Goal: Transaction & Acquisition: Purchase product/service

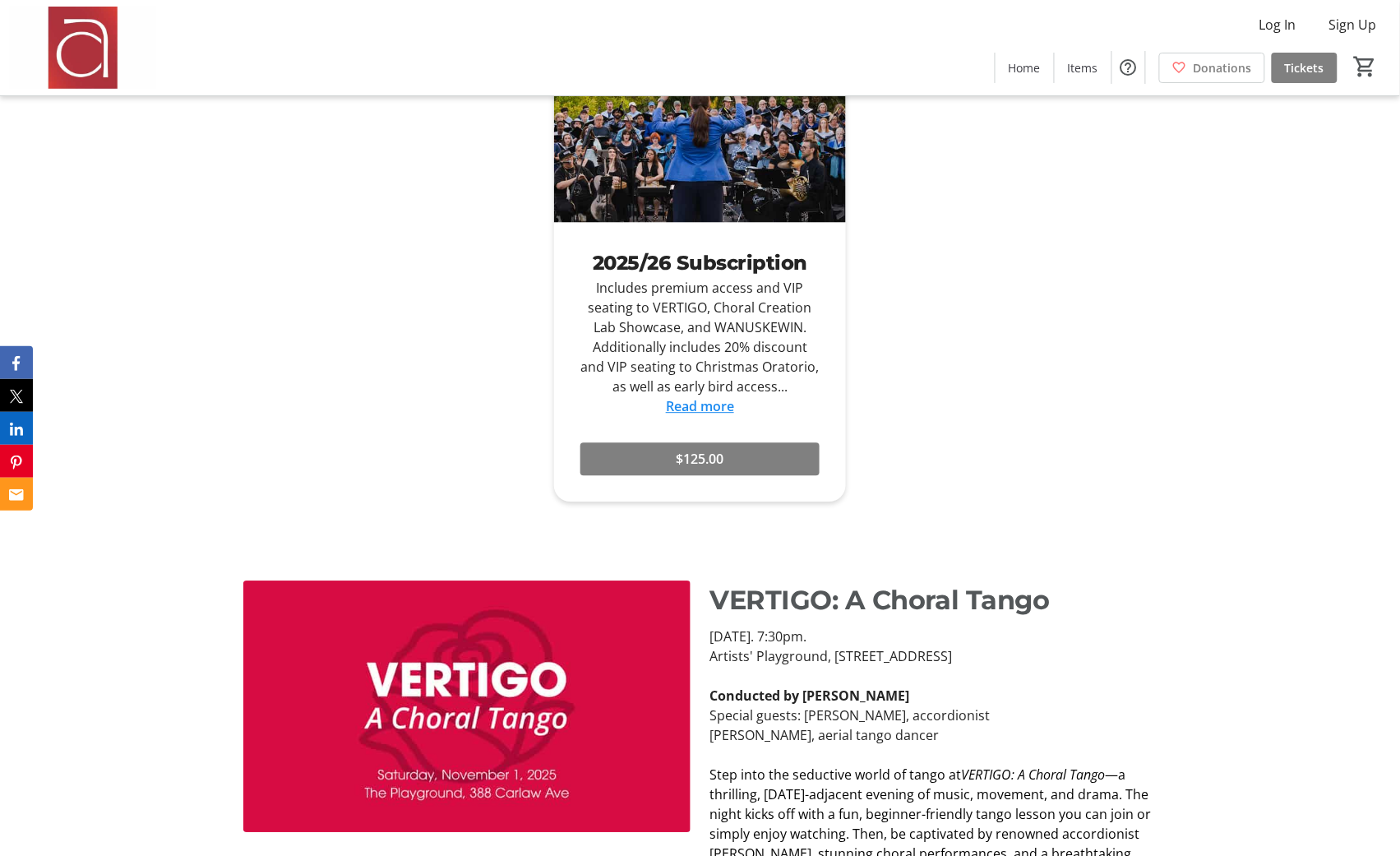
scroll to position [1596, 0]
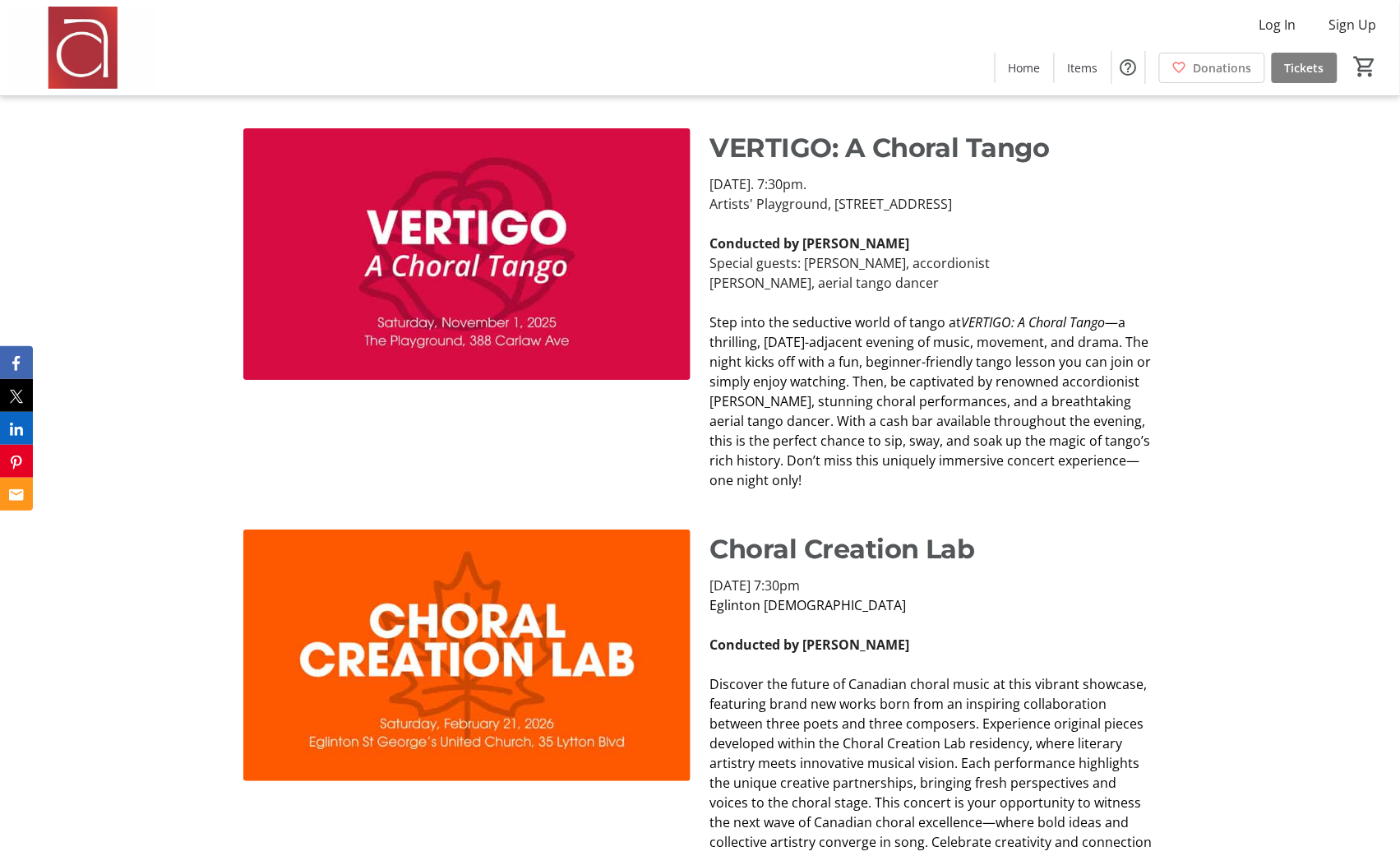
click at [928, 380] on span "—a thrilling, [DATE]-adjacent evening of music, movement, and drama. The night …" at bounding box center [931, 401] width 442 height 176
click at [883, 382] on span "—a thrilling, [DATE]-adjacent evening of music, movement, and drama. The night …" at bounding box center [931, 401] width 442 height 176
click at [773, 445] on span "—a thrilling, [DATE]-adjacent evening of music, movement, and drama. The night …" at bounding box center [931, 401] width 442 height 176
drag, startPoint x: 788, startPoint y: 478, endPoint x: 718, endPoint y: 159, distance: 326.6
click at [718, 159] on div "VERTIGO: A Choral Tango Saturday, November 1, 2025. 7:30pm. Artists' Playground…" at bounding box center [934, 308] width 447 height 362
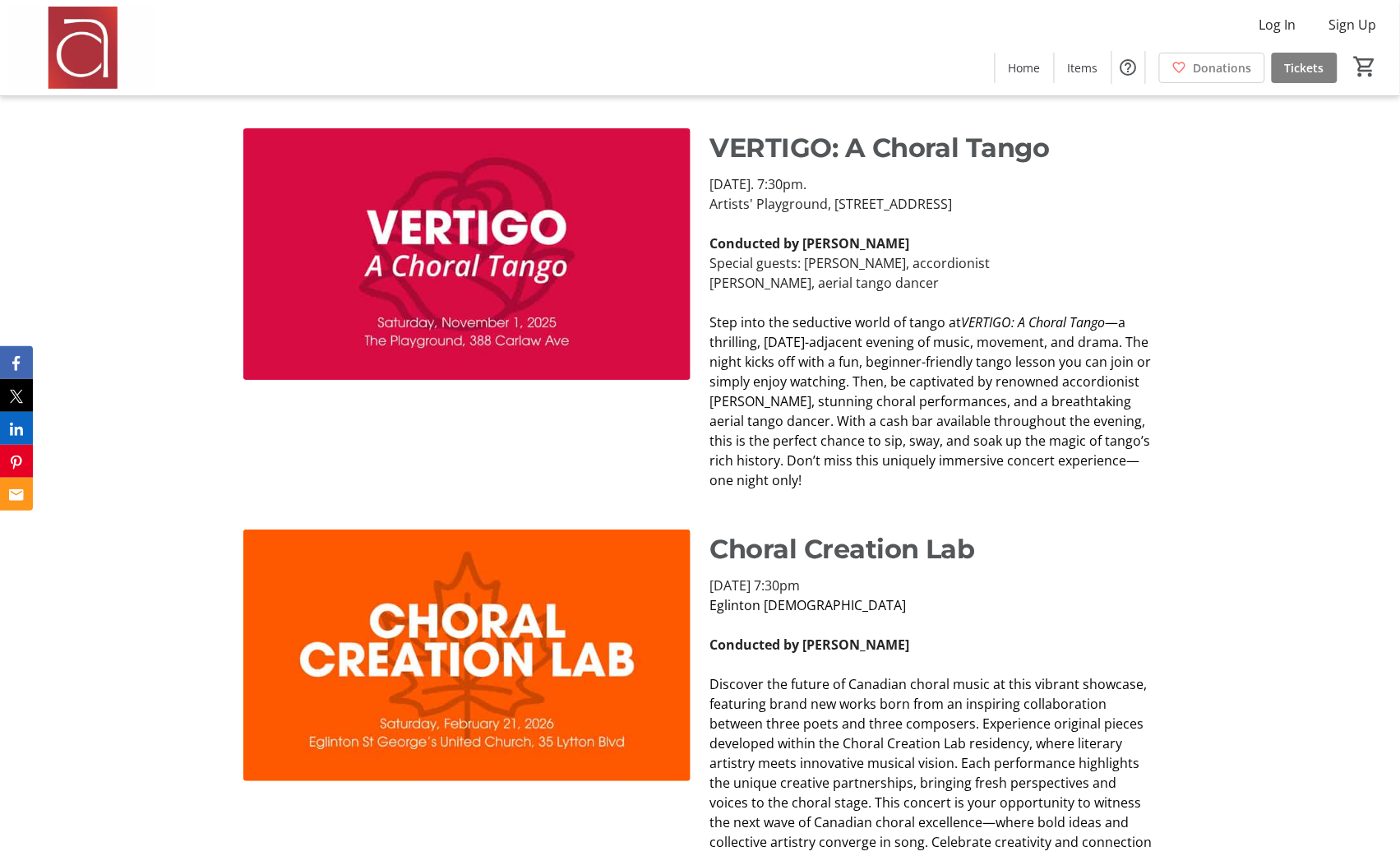
copy div "VERTIGO: A Choral Tango Saturday, November 1, 2025. 7:30pm. Artists' Playground…"
click at [1178, 458] on div "VERTIGO: A Choral Tango Saturday, November 1, 2025. 7:30pm. Artists' Playground…" at bounding box center [700, 309] width 1400 height 402
click at [761, 210] on p "Artists' Playground, 388 Carlaw Ave, Toronto" at bounding box center [934, 204] width 447 height 20
drag, startPoint x: 710, startPoint y: 183, endPoint x: 942, endPoint y: 276, distance: 249.9
click at [942, 276] on div "Saturday, November 1, 2025. 7:30pm. Artists' Playground, 388 Carlaw Ave, Toront…" at bounding box center [934, 333] width 447 height 316
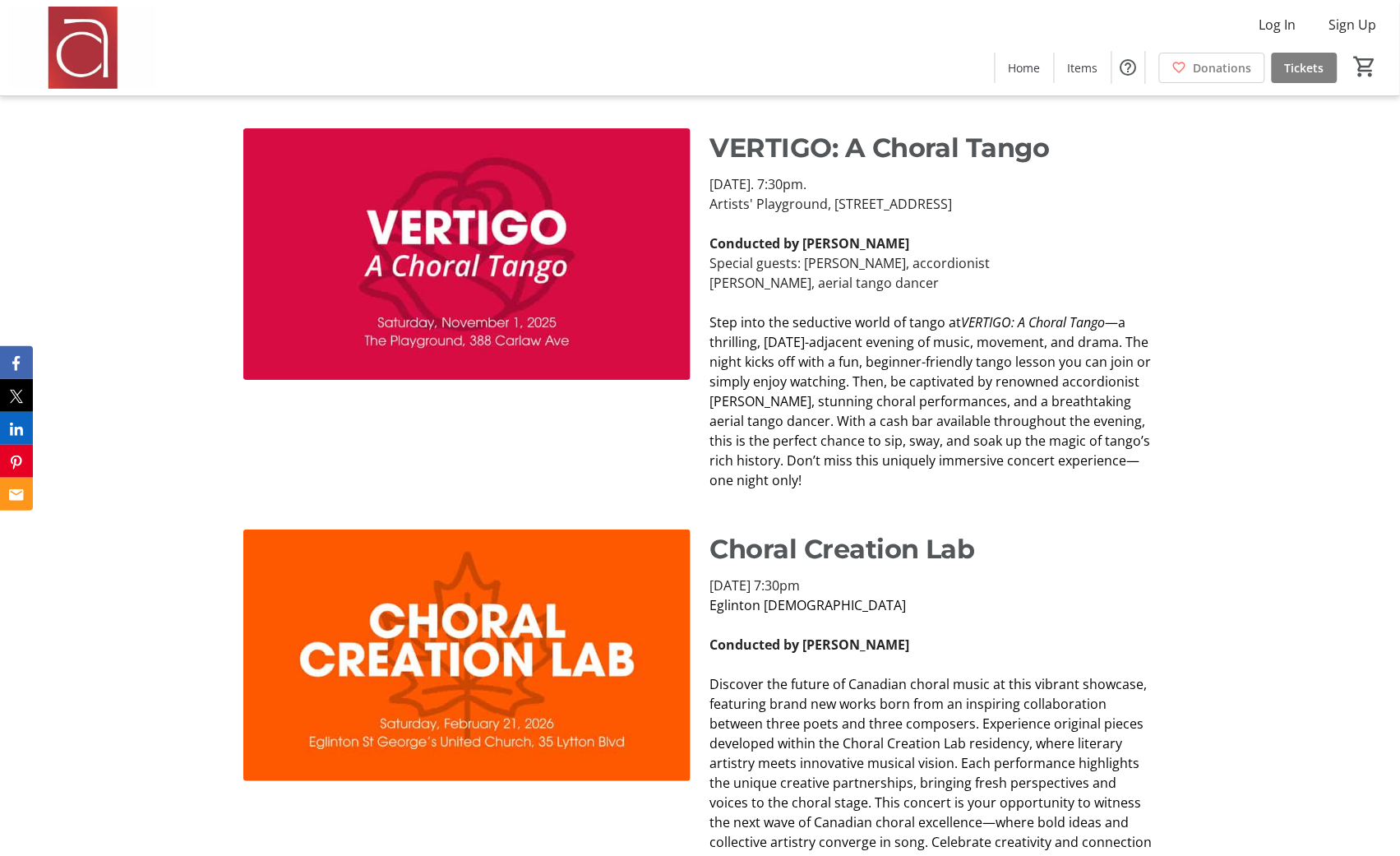
copy div "Saturday, November 1, 2025. 7:30pm. Artists' Playground, 388 Carlaw Ave, Toront…"
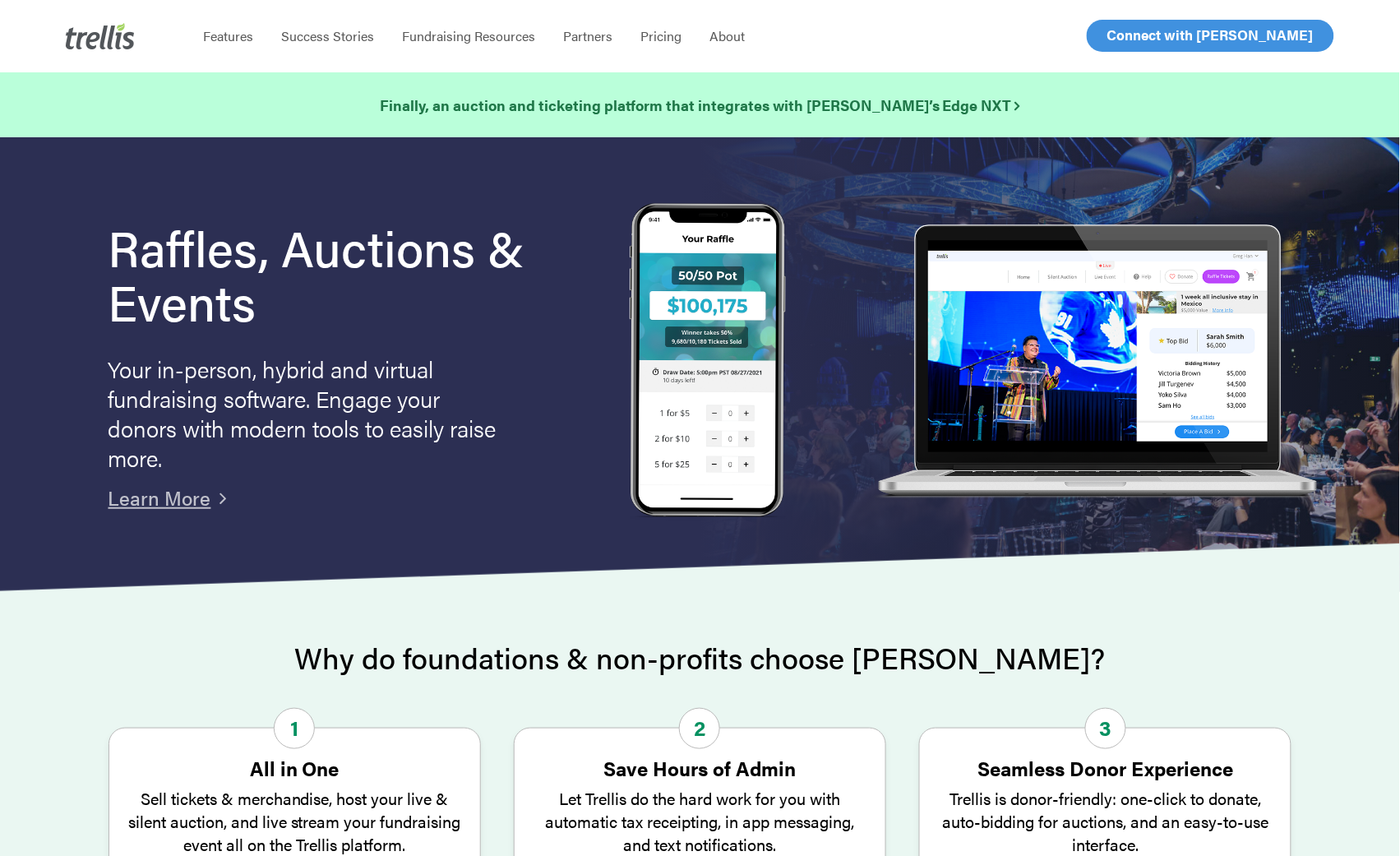
click at [1106, 46] on link "Log In" at bounding box center [1126, 36] width 64 height 31
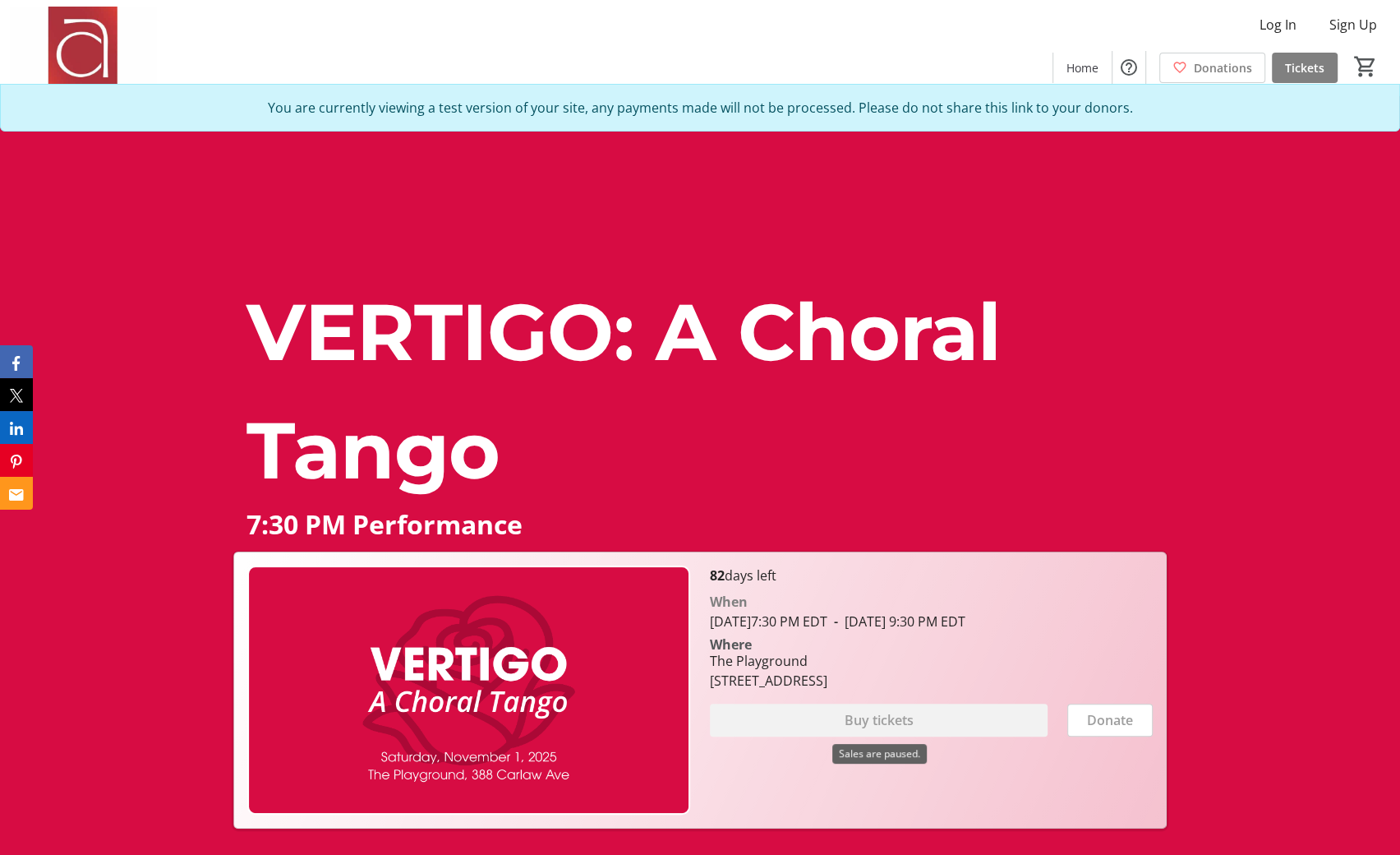
click at [927, 726] on div "Buy tickets" at bounding box center [879, 720] width 338 height 33
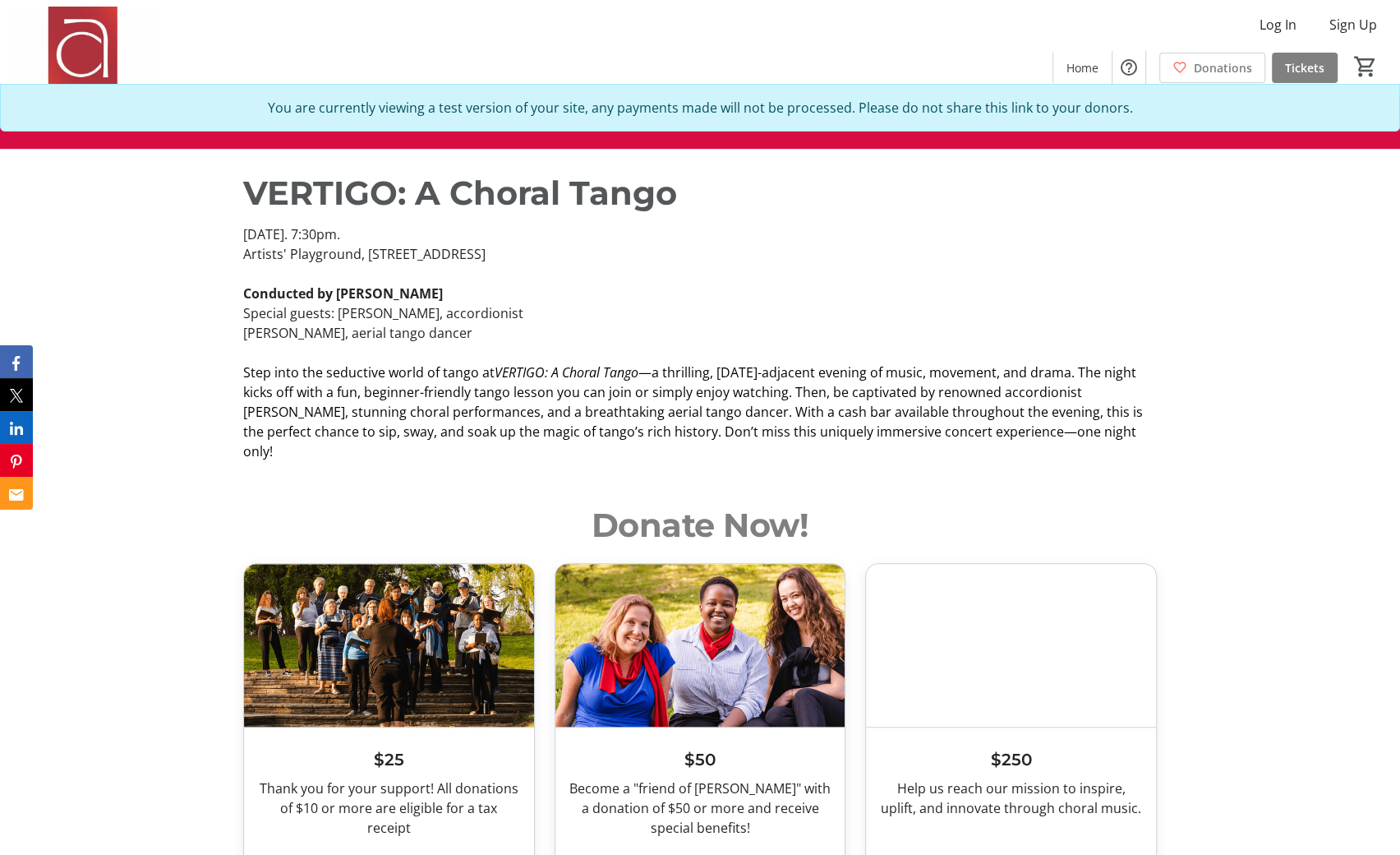
scroll to position [756, 0]
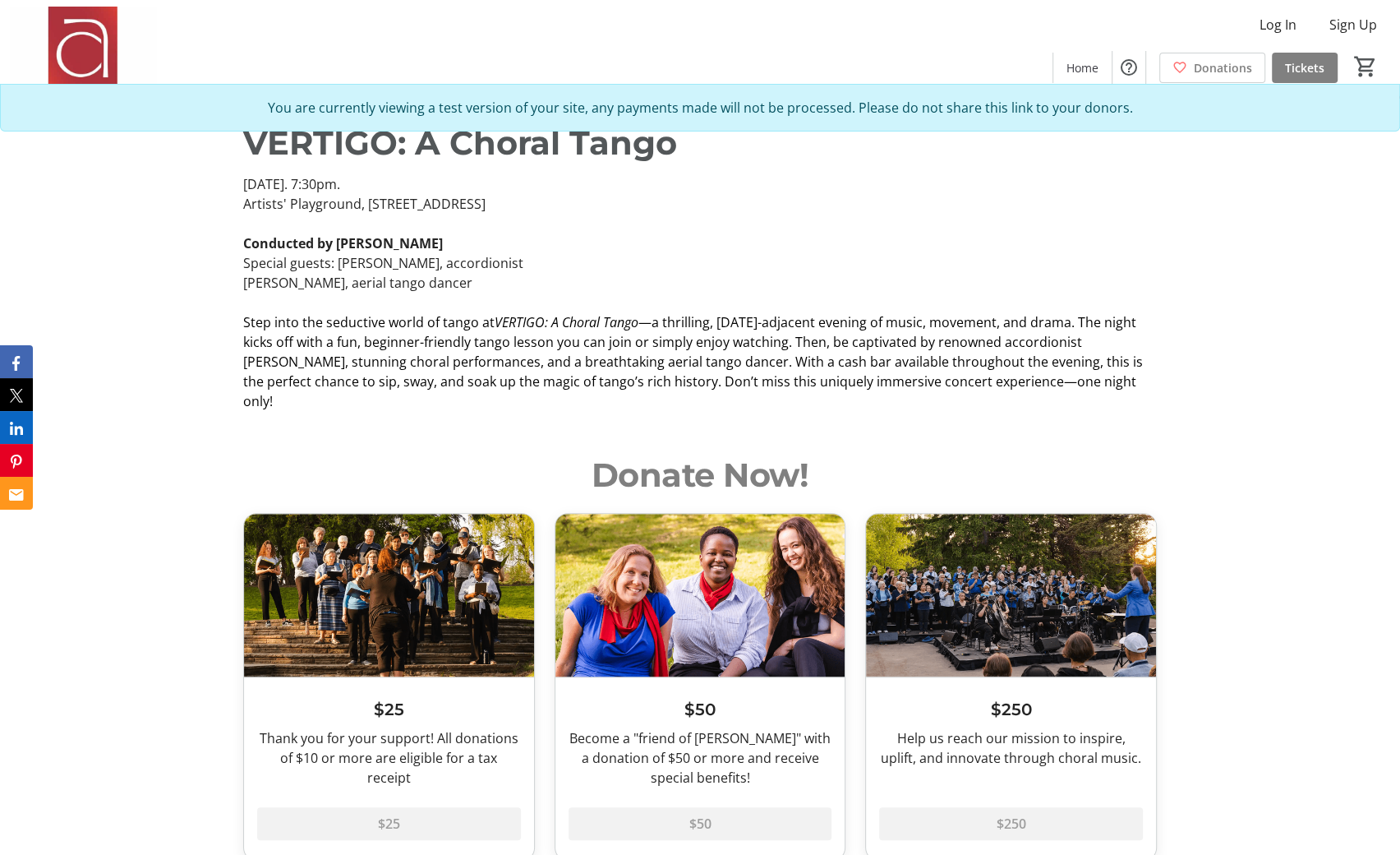
click at [317, 350] on p "Step into the seductive world of tango at VERTIGO: A Choral Tango —a thrilling,…" at bounding box center [700, 362] width 914 height 99
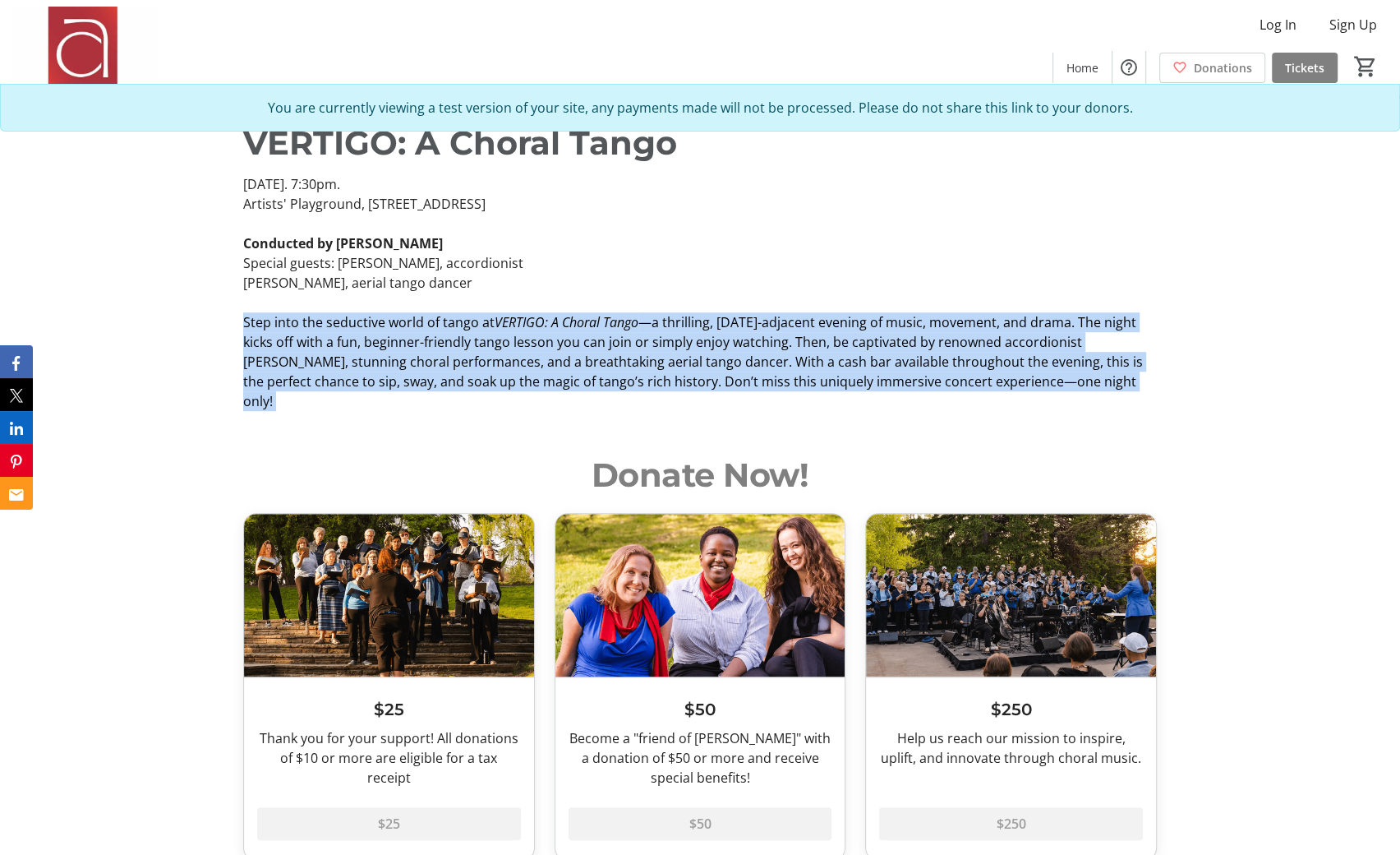
click at [313, 376] on span "—a thrilling, [DATE]-adjacent evening of music, movement, and drama. The night …" at bounding box center [693, 361] width 900 height 97
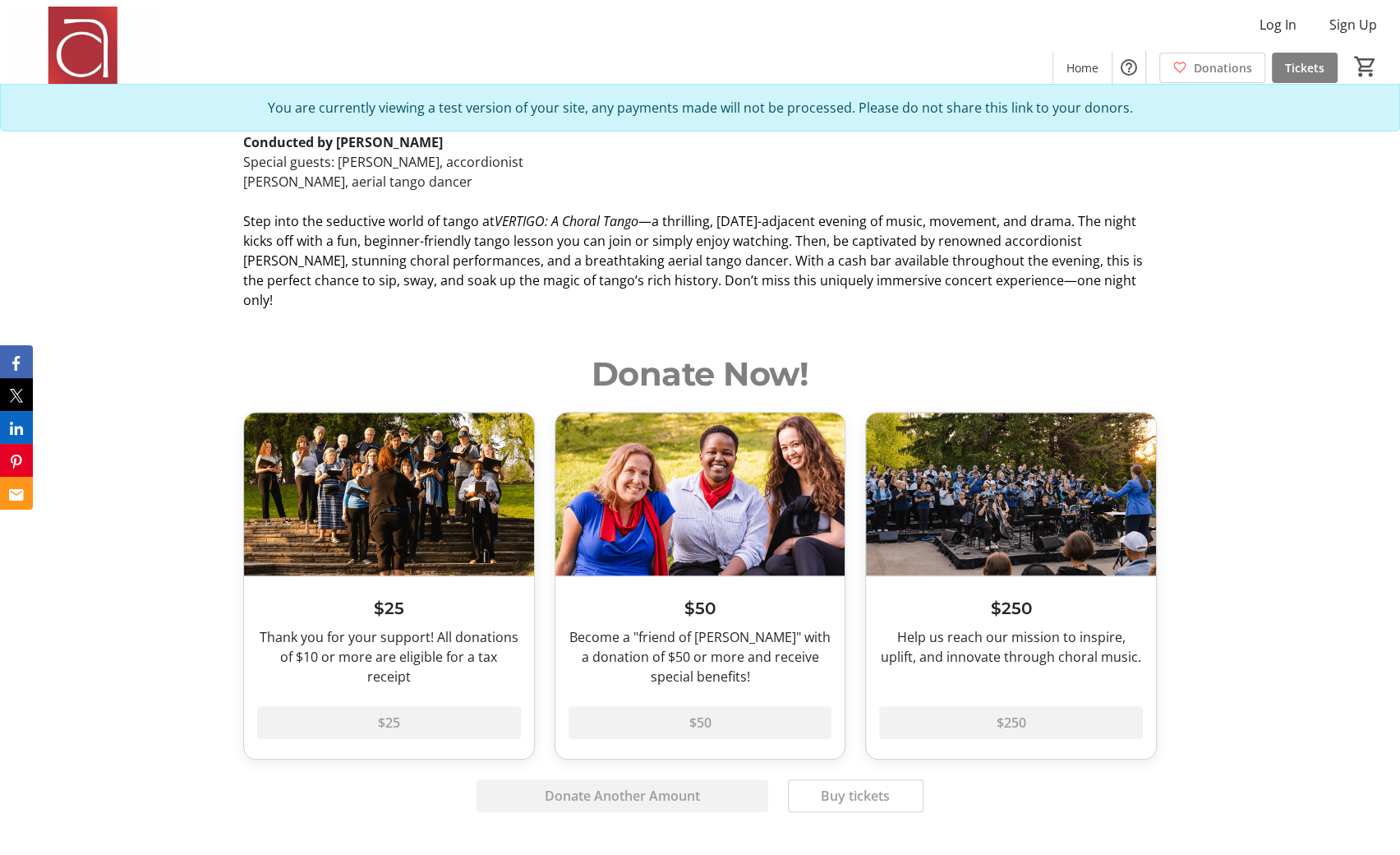
scroll to position [882, 0]
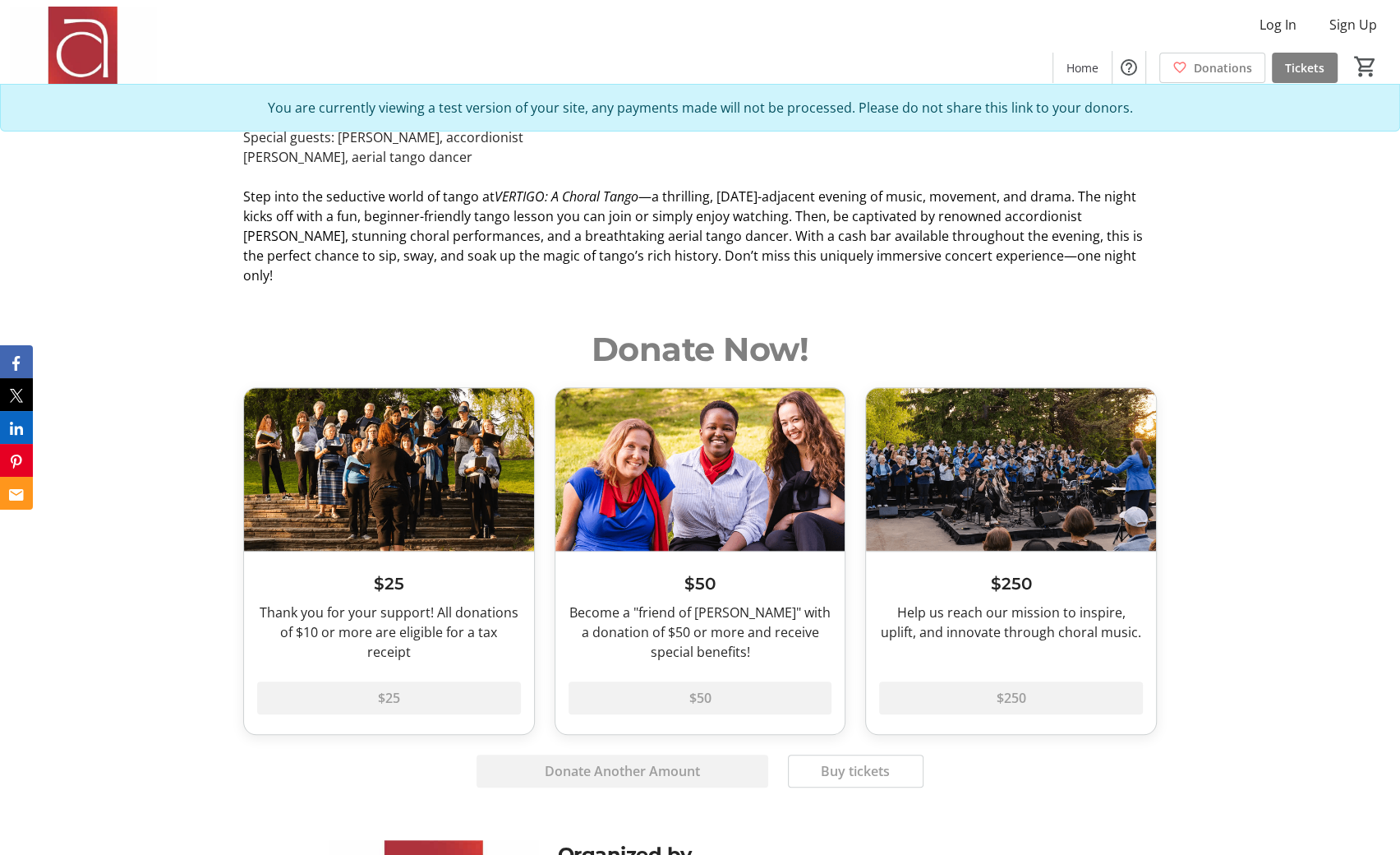
click at [391, 456] on img at bounding box center [388, 470] width 290 height 162
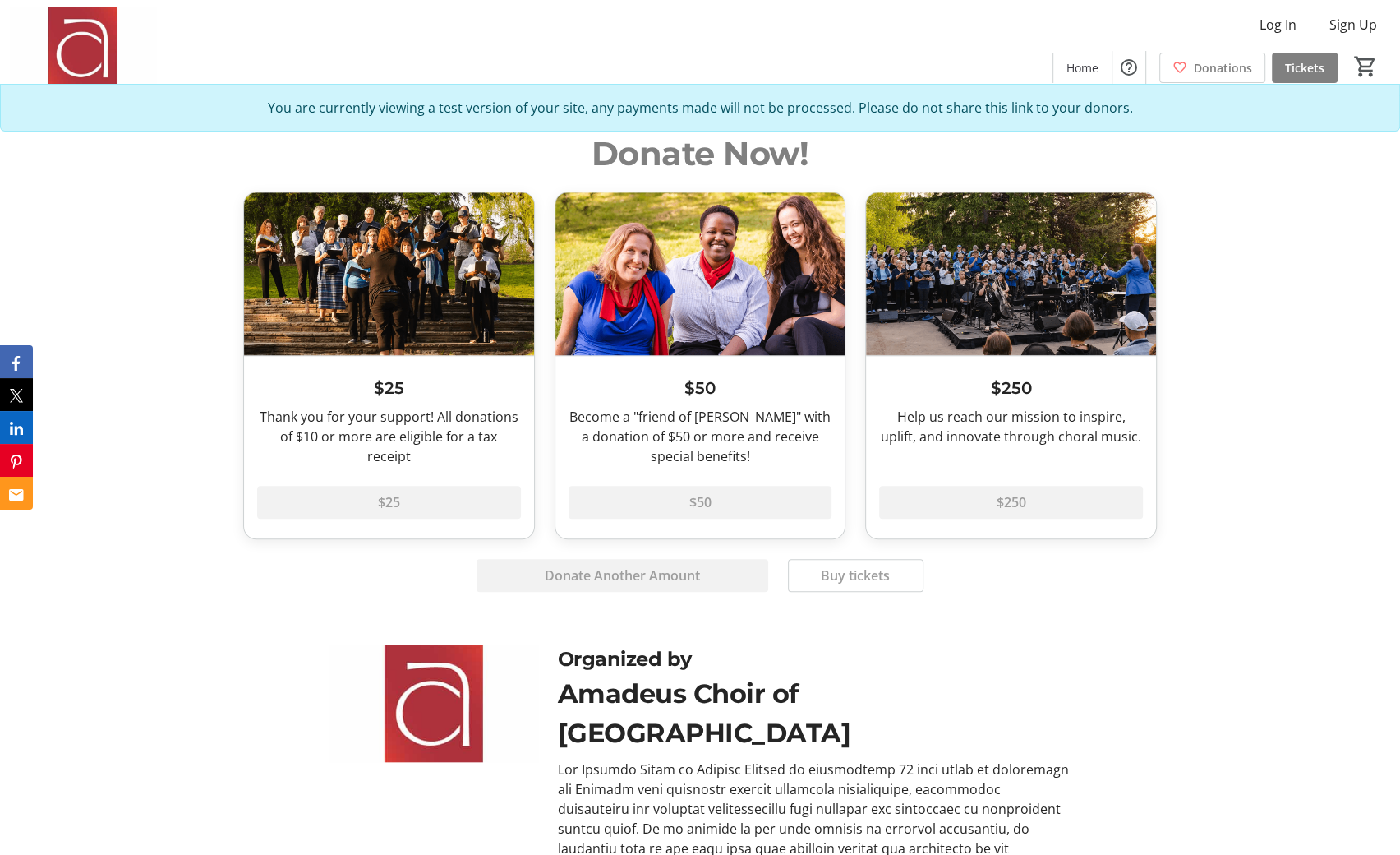
scroll to position [1076, 0]
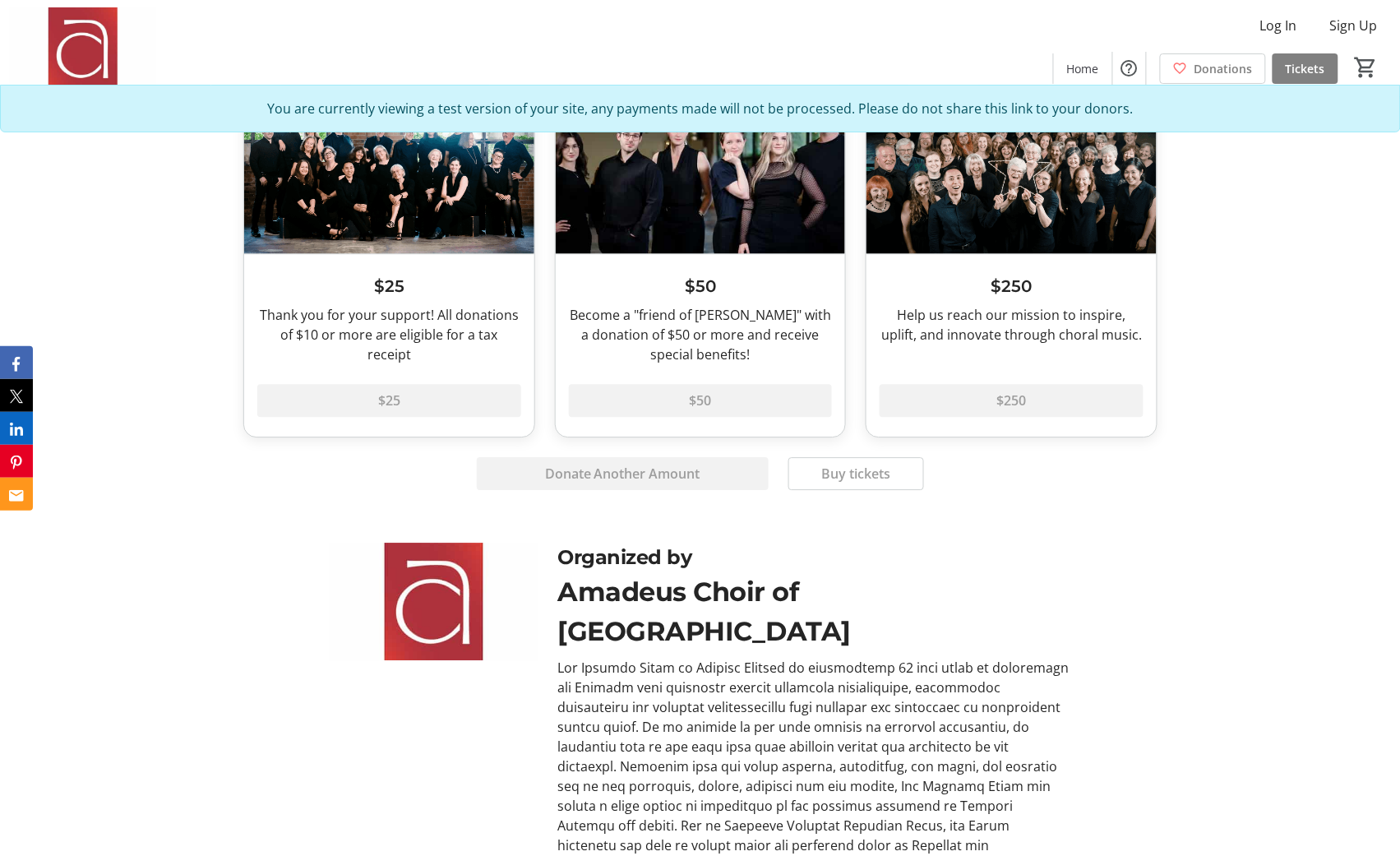
scroll to position [948, 0]
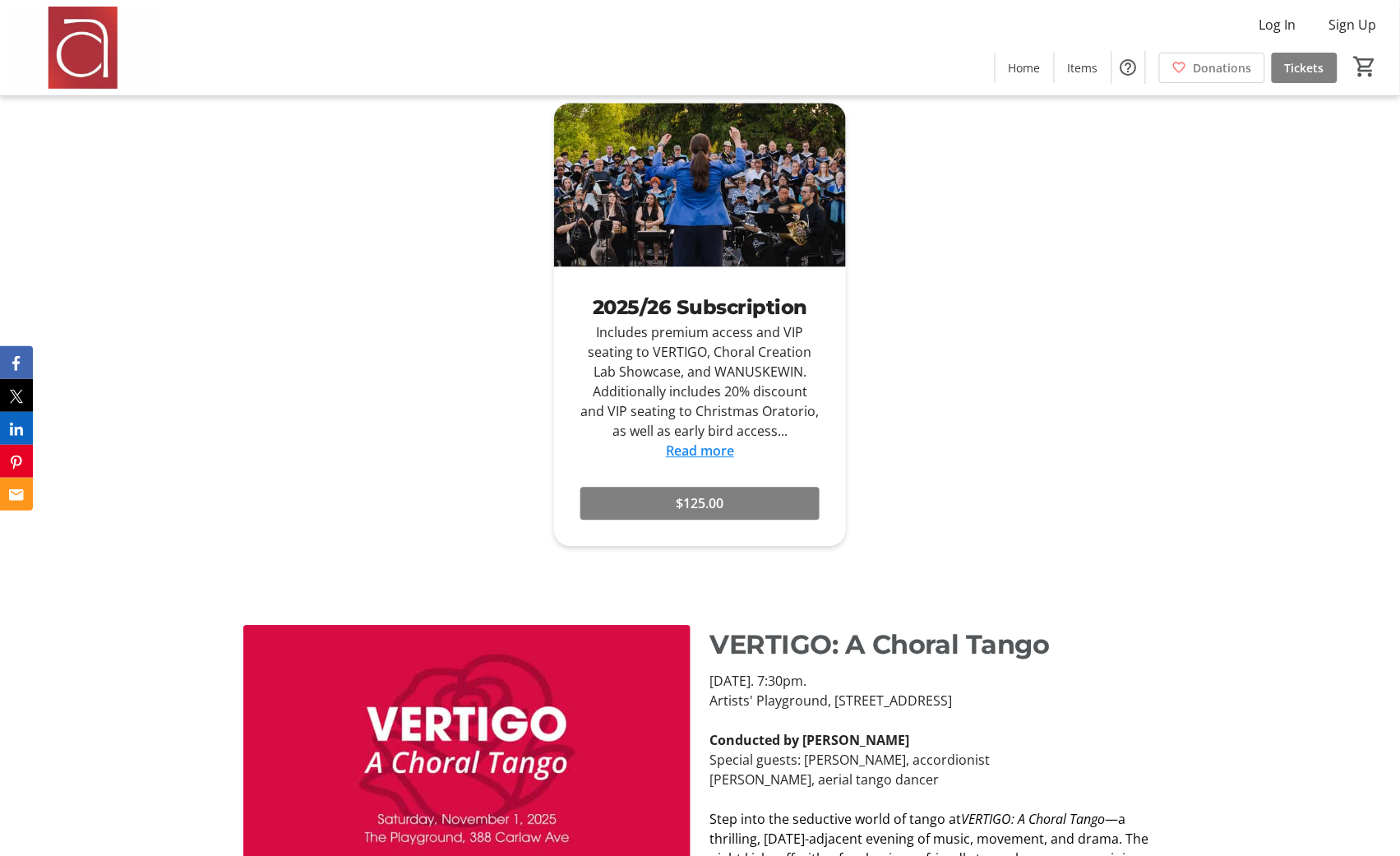
scroll to position [1852, 0]
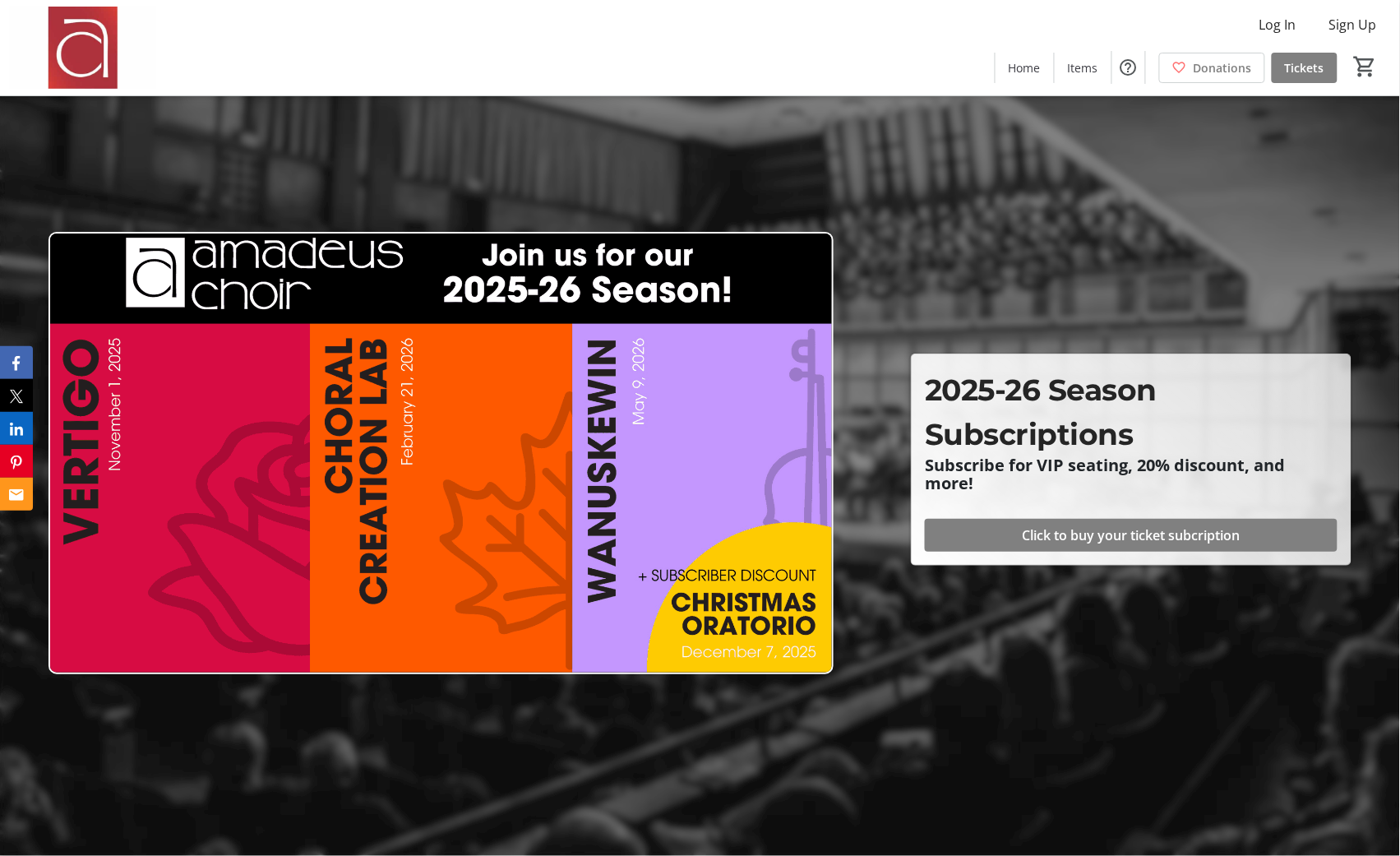
scroll to position [397, 0]
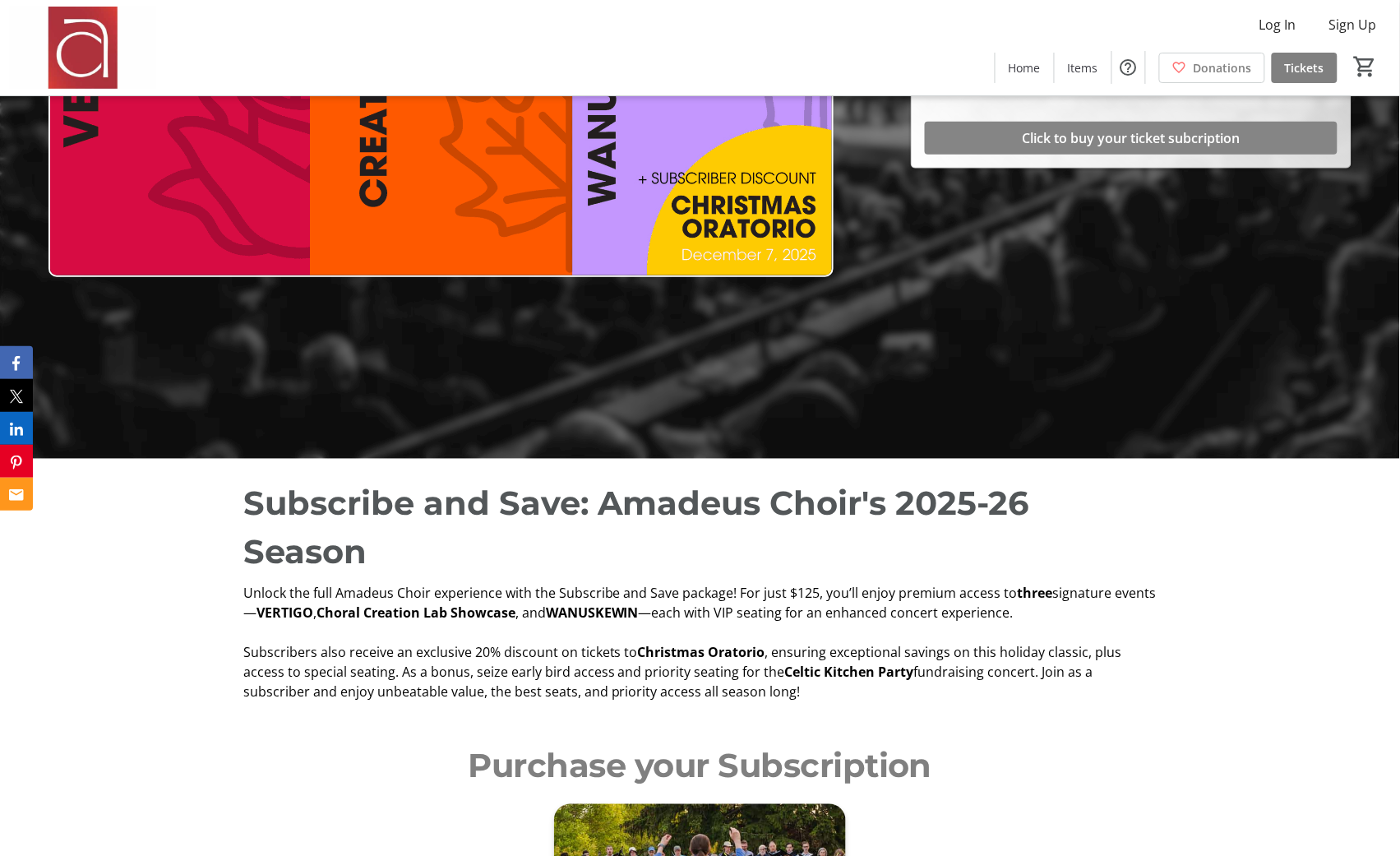
click at [1141, 141] on span "Click to buy your ticket subcription" at bounding box center [1131, 137] width 218 height 20
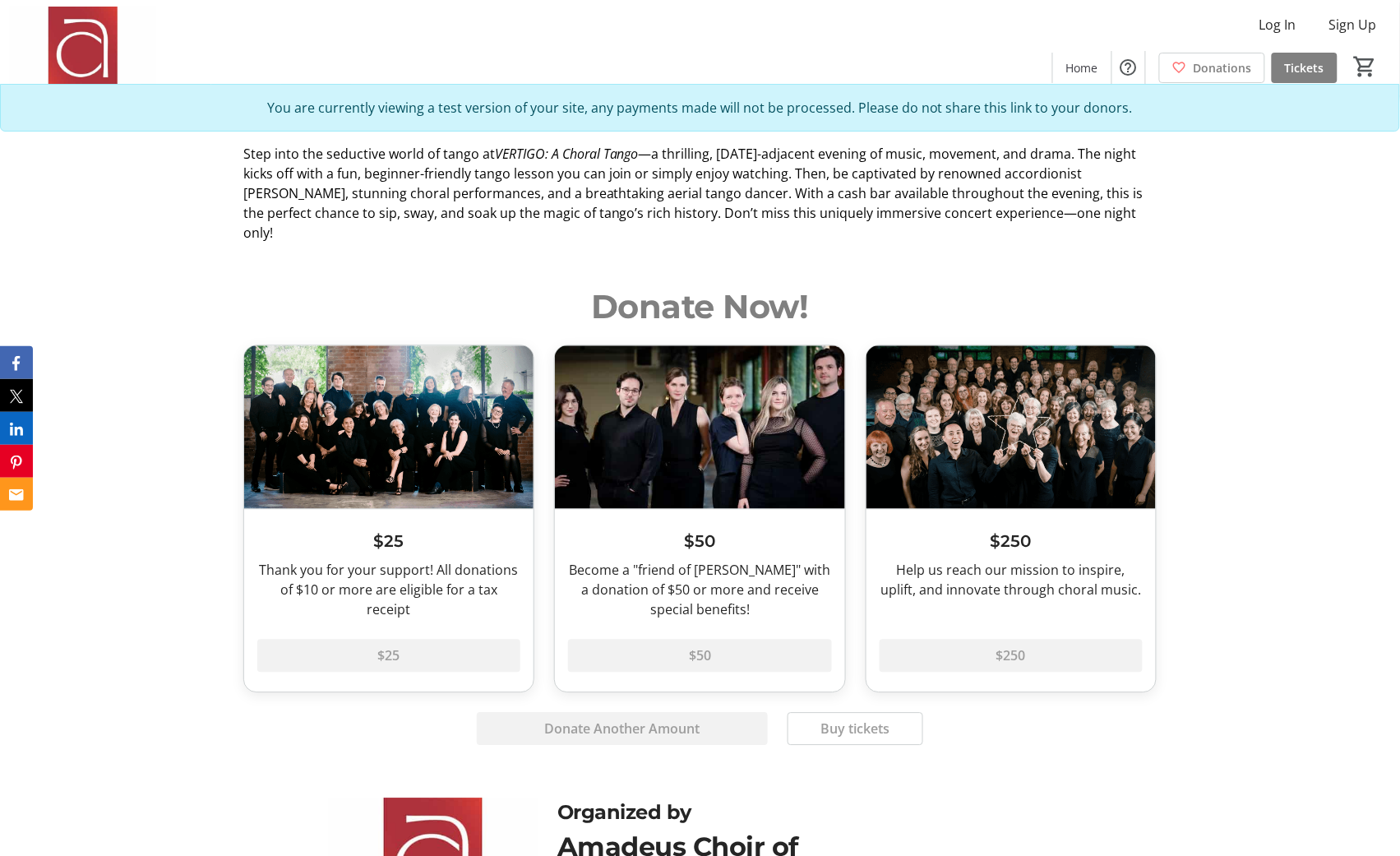
scroll to position [679, 0]
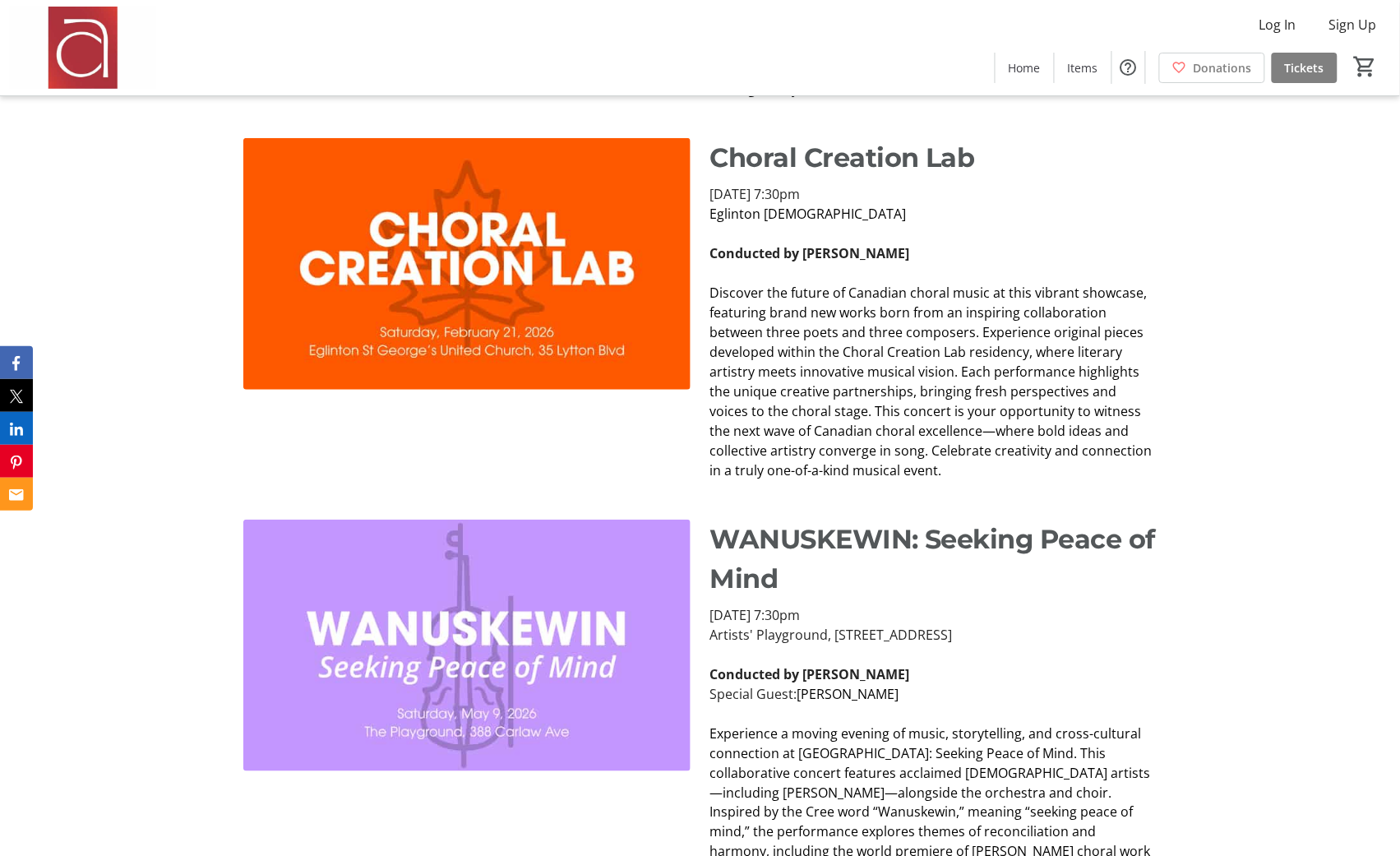
scroll to position [1858, 0]
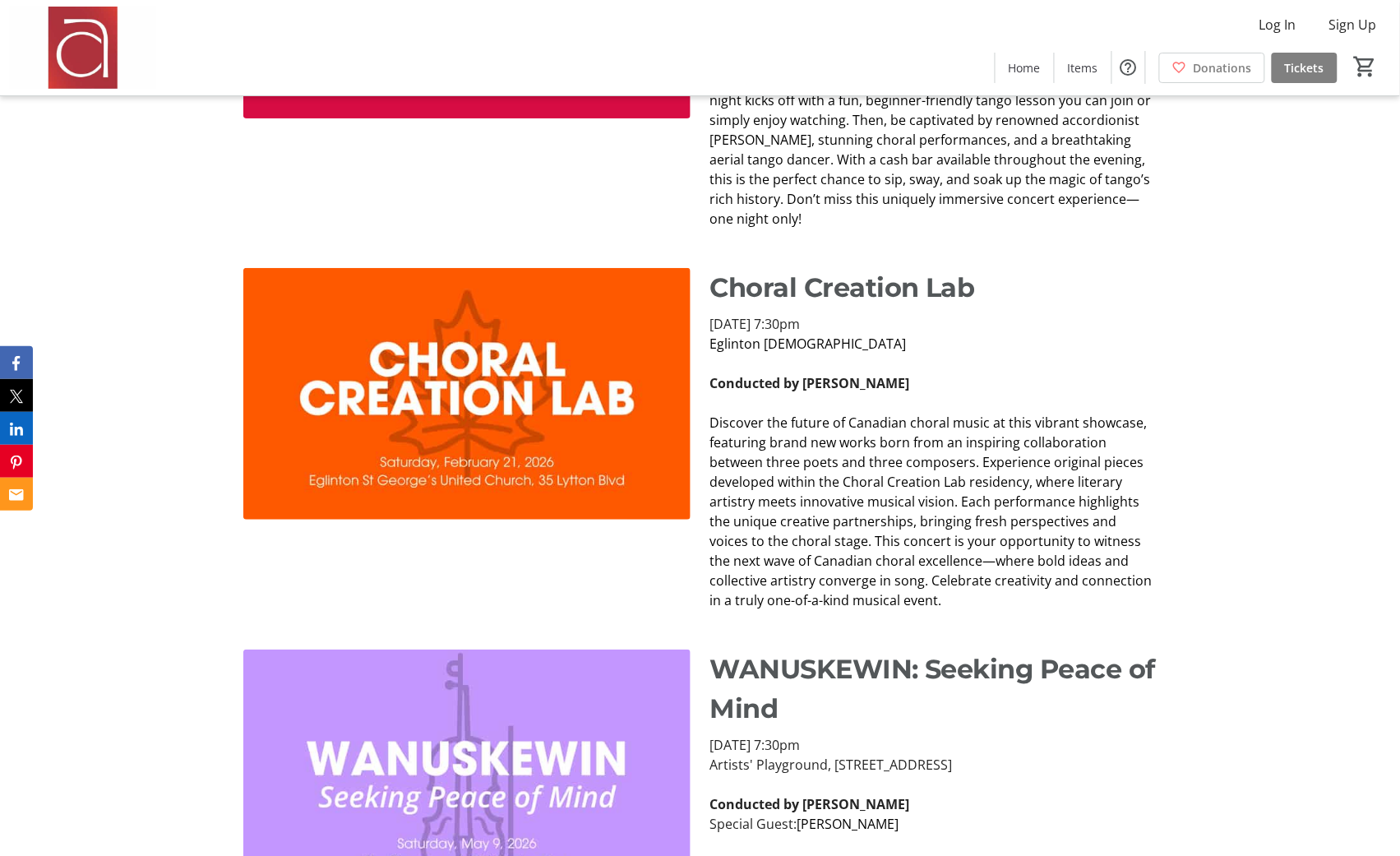
click at [1141, 371] on p at bounding box center [934, 364] width 447 height 20
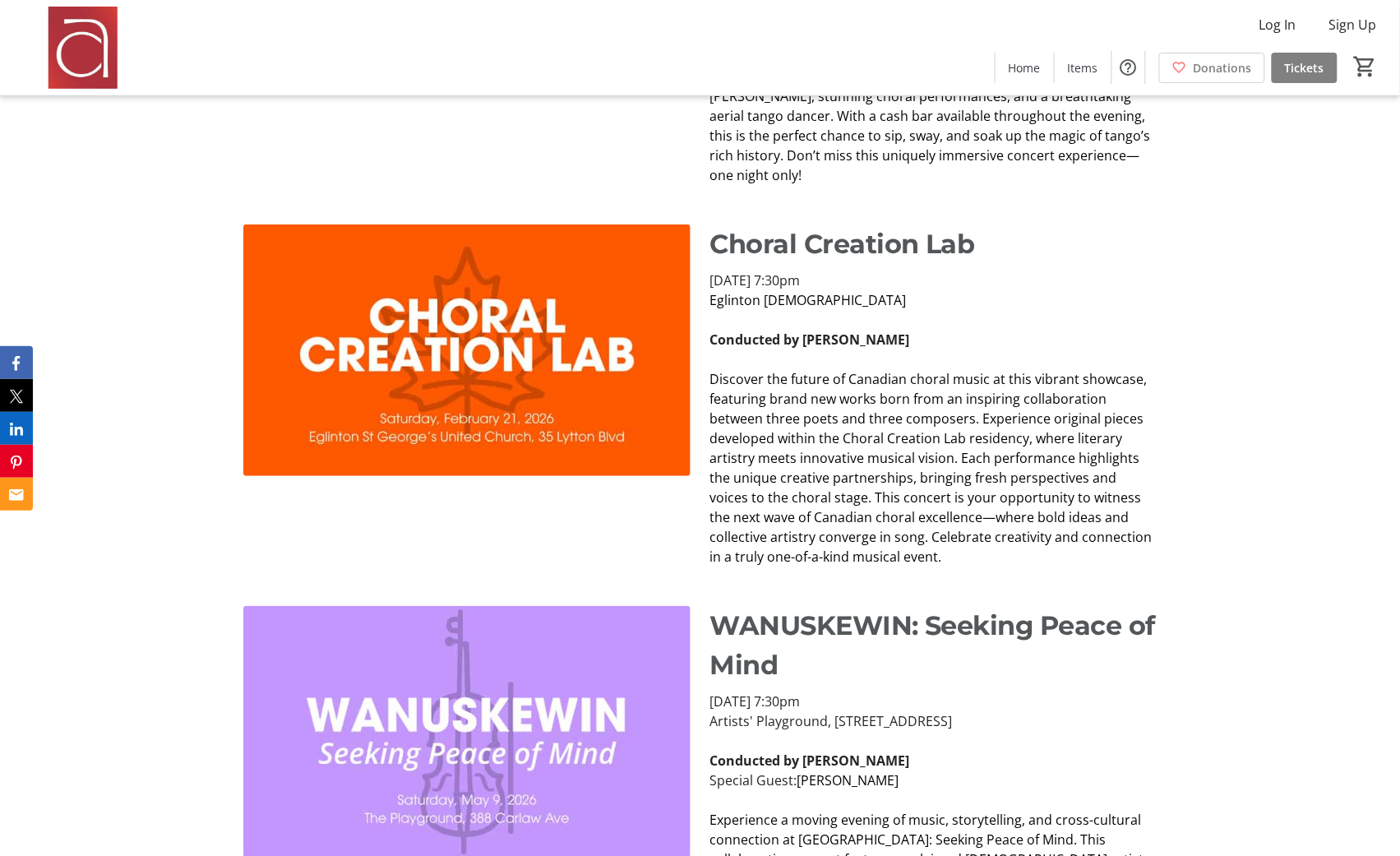
scroll to position [1935, 0]
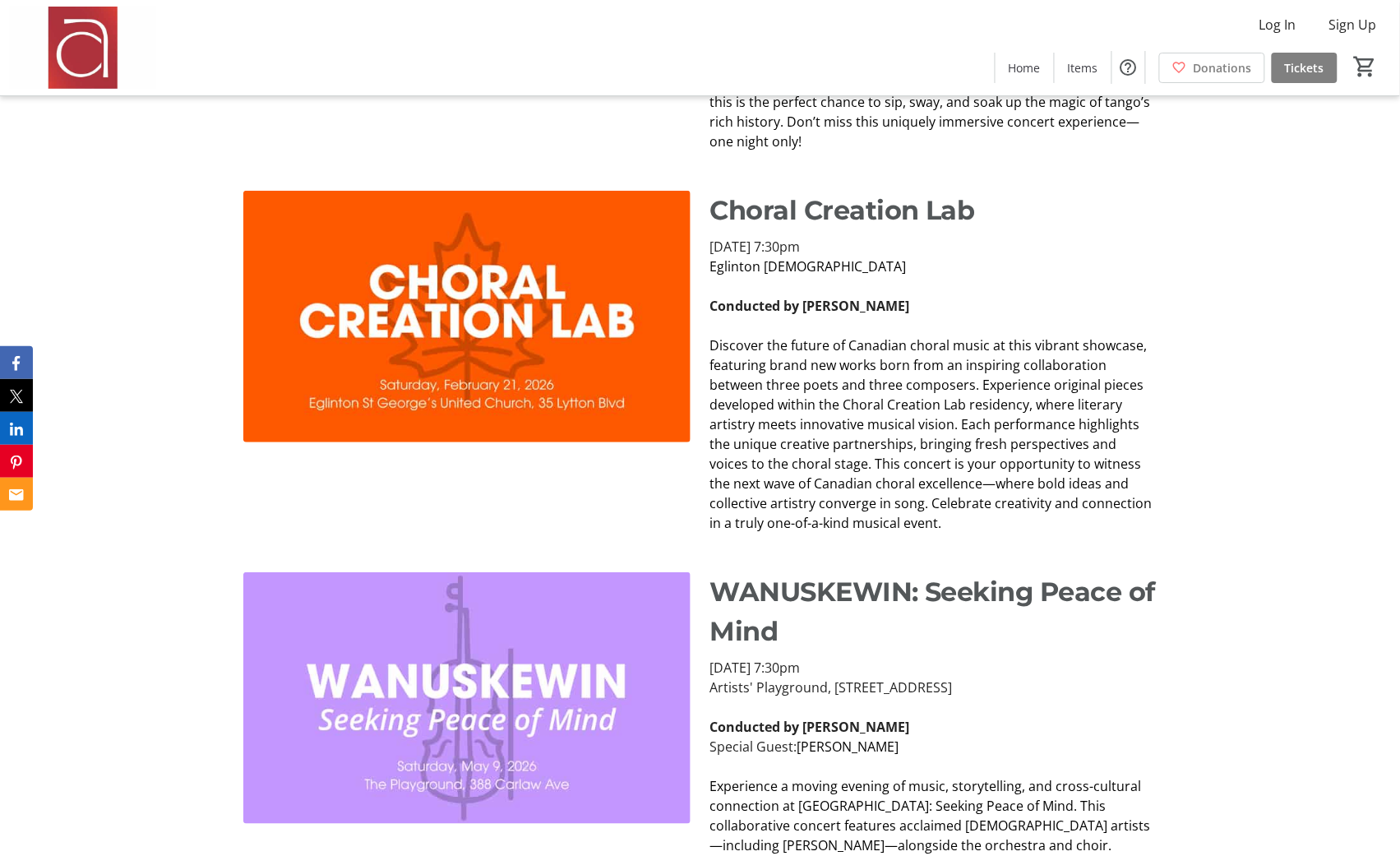
click at [808, 413] on span "Discover the future of Canadian choral music at this vibrant showcase, featurin…" at bounding box center [932, 435] width 443 height 196
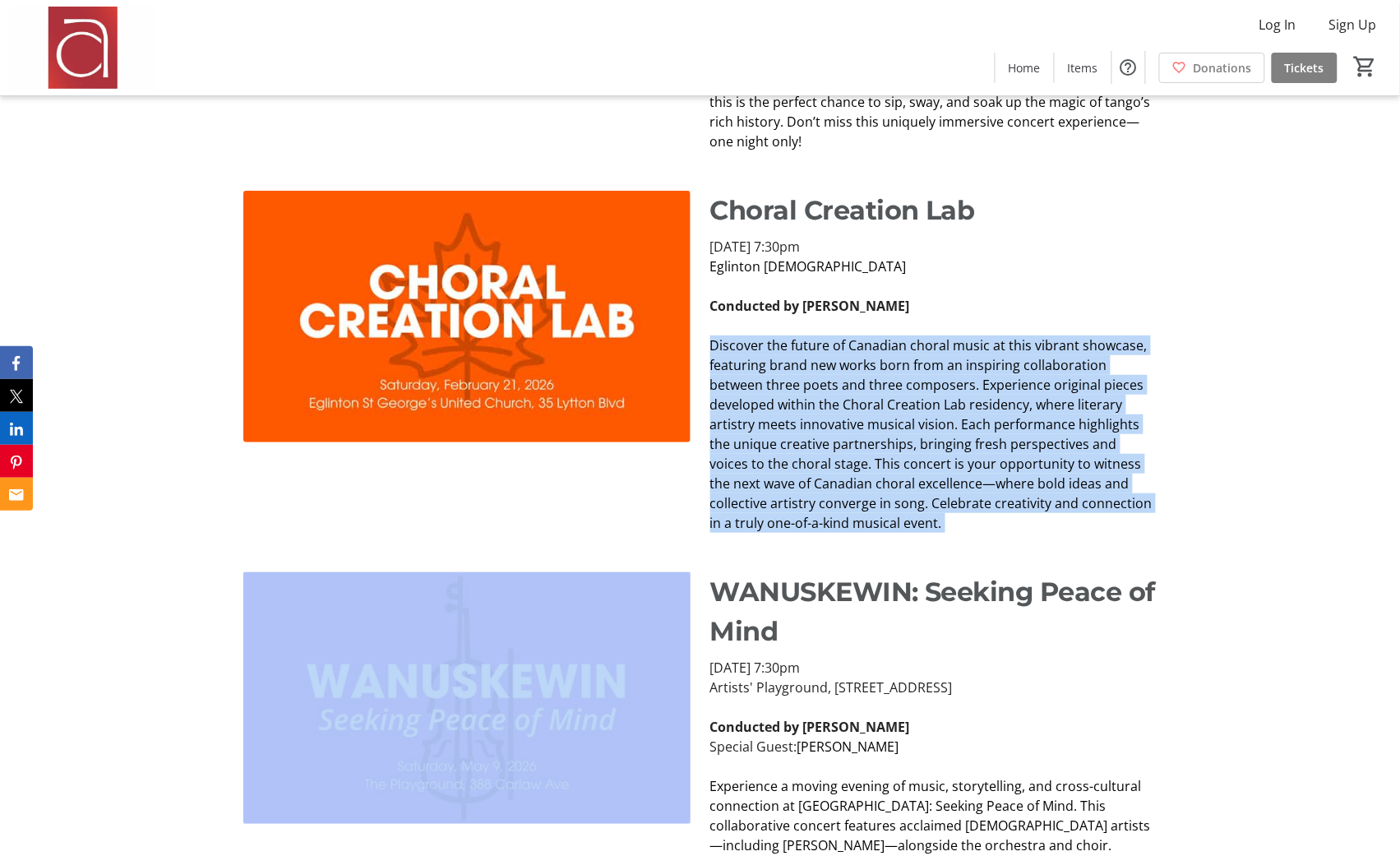
click at [916, 464] on span "Discover the future of Canadian choral music at this vibrant showcase, featurin…" at bounding box center [932, 435] width 443 height 196
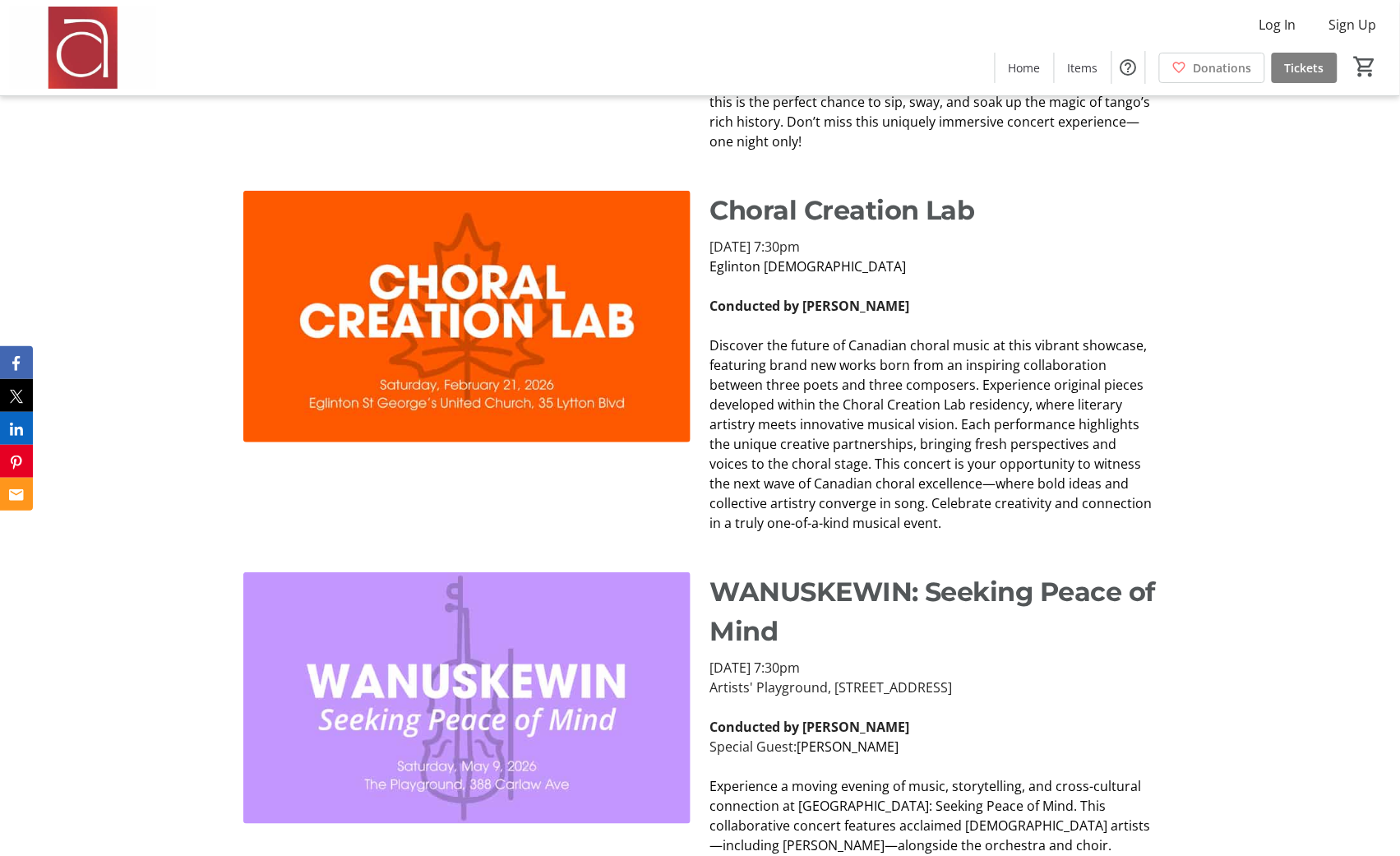
click at [832, 449] on span "Discover the future of Canadian choral music at this vibrant showcase, featurin…" at bounding box center [932, 435] width 443 height 196
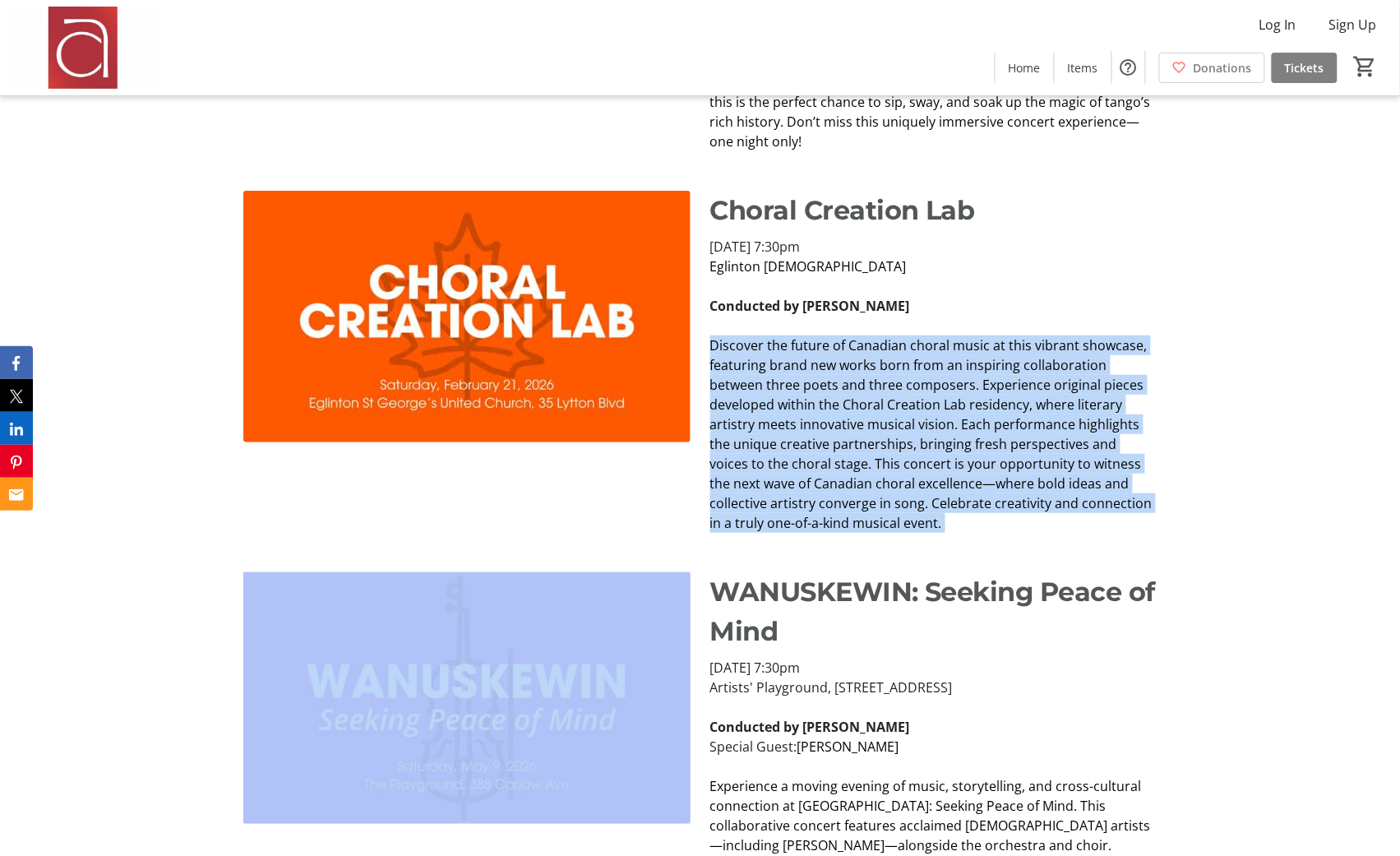
copy div "Discover the future of Canadian choral music at this vibrant showcase, featurin…"
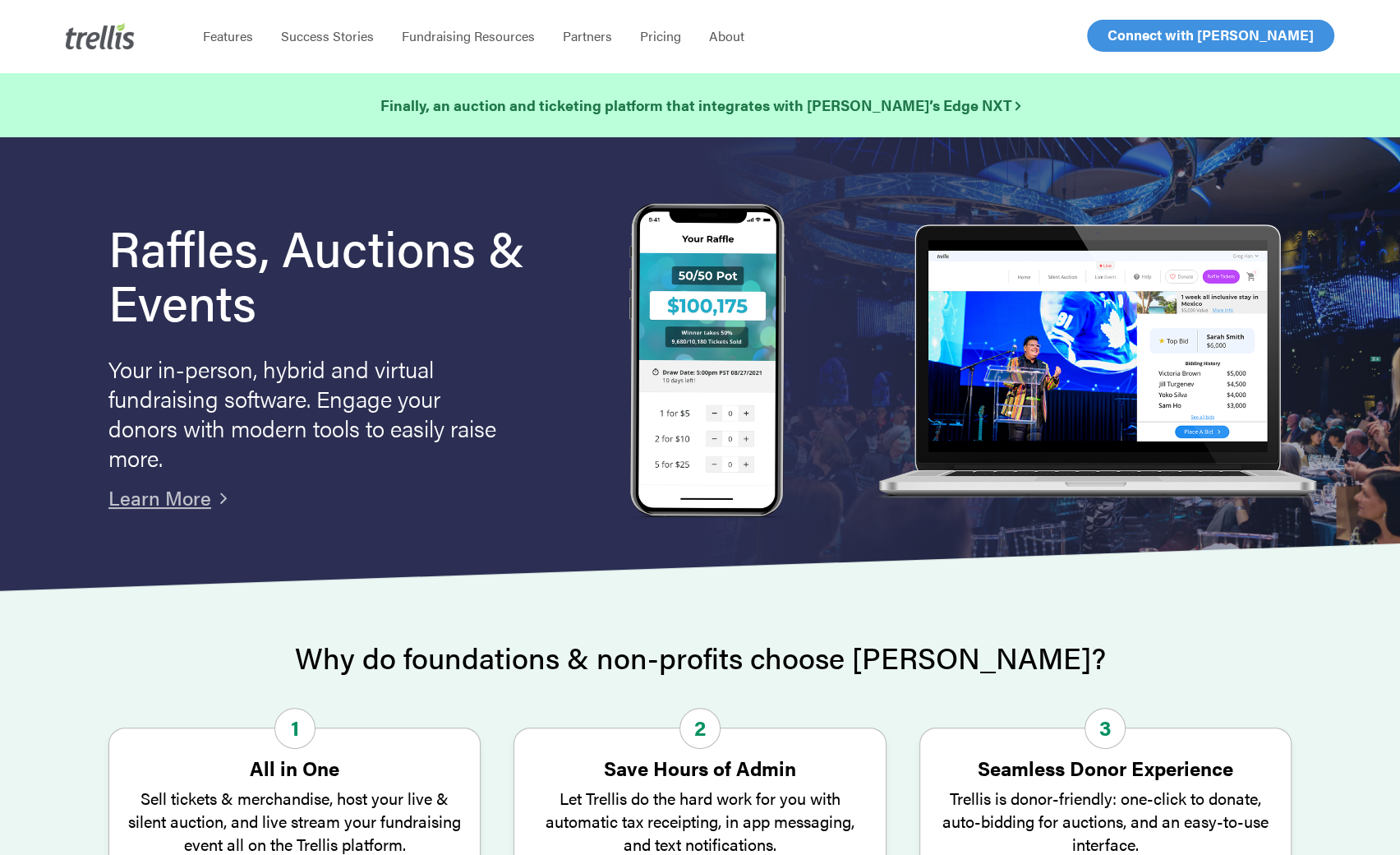
click at [1130, 53] on div "Menu Features Success Stories Fundraising Resources Partners Find a Partner Bec…" at bounding box center [727, 35] width 1078 height 72
click at [1128, 47] on link "Log In" at bounding box center [1127, 35] width 64 height 31
